Goal: Task Accomplishment & Management: Complete application form

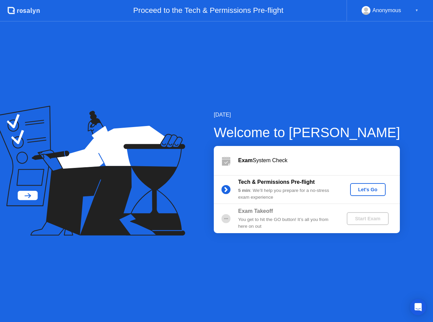
click at [375, 191] on div "Let's Go" at bounding box center [368, 189] width 30 height 5
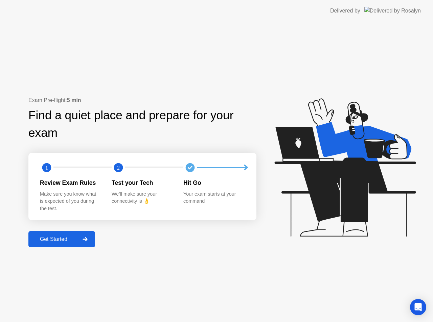
click at [53, 242] on div "Get Started" at bounding box center [53, 239] width 46 height 6
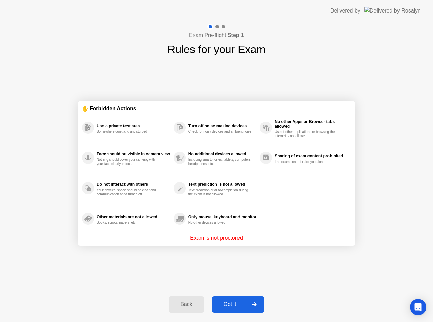
click at [228, 303] on div "Got it" at bounding box center [230, 305] width 32 height 6
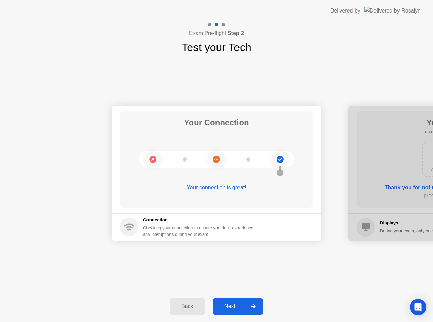
click at [228, 304] on div "Next" at bounding box center [230, 307] width 30 height 6
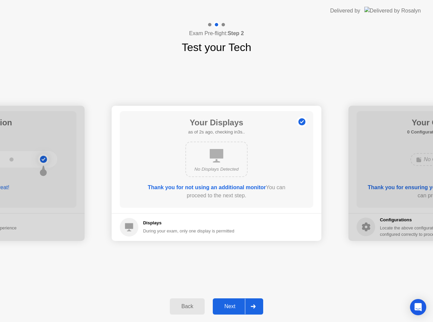
click at [215, 161] on icon at bounding box center [217, 156] width 14 height 14
drag, startPoint x: 214, startPoint y: 187, endPoint x: 226, endPoint y: 234, distance: 48.4
click at [219, 208] on main "Your Displays as of 3s ago, checking in2s.. No Displays Detected Thank you for …" at bounding box center [217, 160] width 210 height 108
click at [238, 305] on div "Next" at bounding box center [230, 307] width 30 height 6
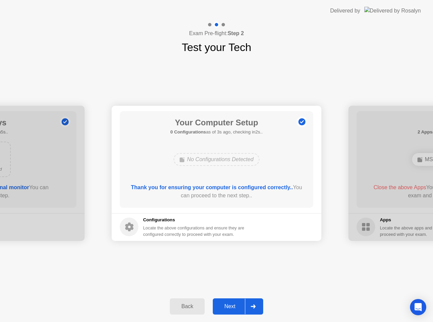
click at [234, 309] on div "Next" at bounding box center [230, 307] width 30 height 6
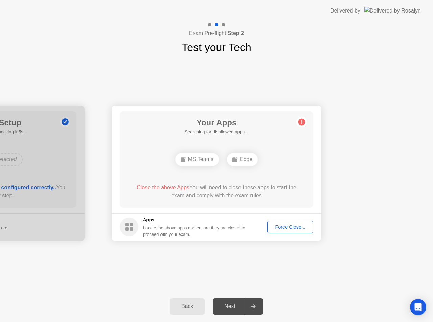
click at [279, 132] on div "Your Apps Searching for disallowed apps... MS Teams Edge Close the above Apps Y…" at bounding box center [216, 159] width 193 height 97
click at [293, 229] on div "Force Close..." at bounding box center [289, 226] width 41 height 5
click at [293, 224] on div "Force Close..." at bounding box center [289, 226] width 41 height 5
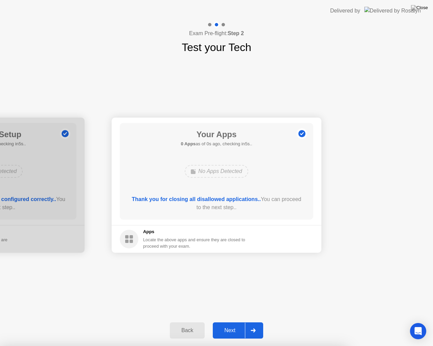
drag, startPoint x: 198, startPoint y: 196, endPoint x: 198, endPoint y: 204, distance: 7.8
click at [225, 322] on div "Next" at bounding box center [230, 331] width 30 height 6
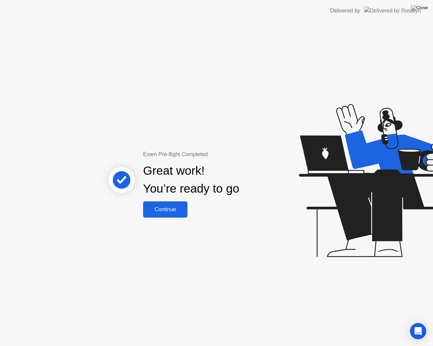
click at [183, 208] on div "Continue" at bounding box center [165, 210] width 40 height 6
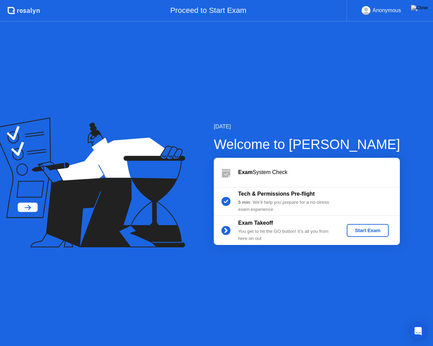
click at [314, 198] on div "Tech & Permissions Pre-flight" at bounding box center [286, 194] width 97 height 8
click at [369, 229] on div "Start Exam" at bounding box center [367, 230] width 36 height 5
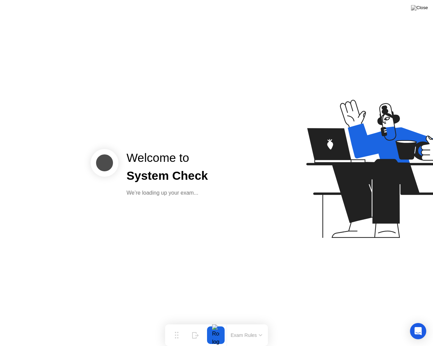
click at [172, 193] on div "We’re loading up your exam..." at bounding box center [166, 193] width 81 height 8
click at [252, 322] on button "Exam Rules" at bounding box center [247, 335] width 36 height 6
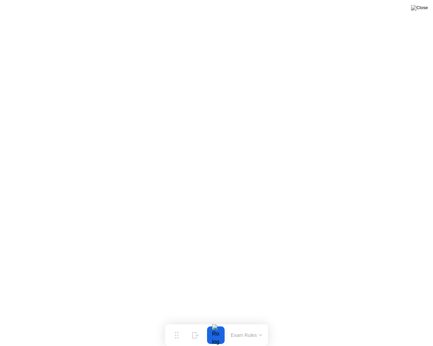
click at [215, 322] on div at bounding box center [216, 336] width 14 height 18
click at [5, 7] on button "End Proctoring Session" at bounding box center [2, 6] width 5 height 2
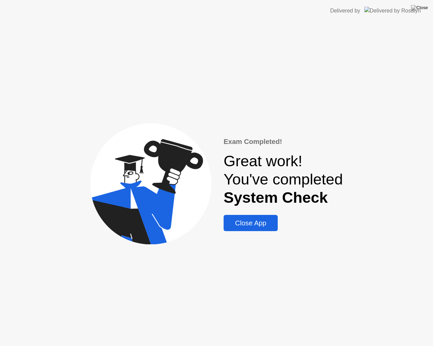
click at [238, 227] on div "Close App" at bounding box center [250, 223] width 50 height 8
